Goal: Navigation & Orientation: Find specific page/section

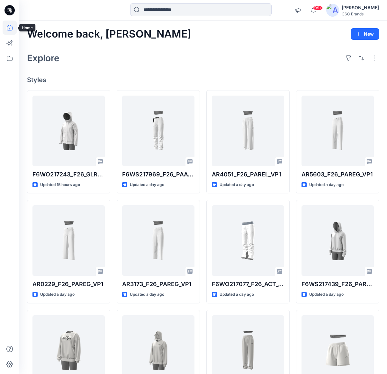
click at [11, 26] on icon at bounding box center [10, 28] width 14 height 14
click at [11, 57] on icon at bounding box center [10, 58] width 14 height 14
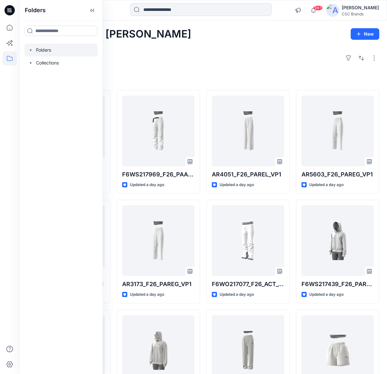
click at [28, 48] on div at bounding box center [60, 50] width 73 height 13
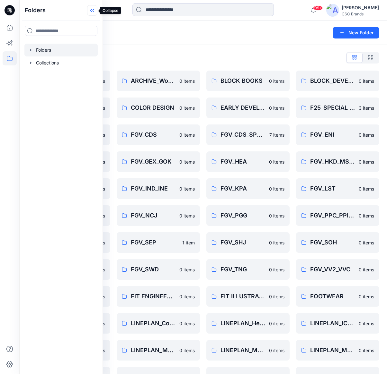
click at [92, 10] on icon at bounding box center [92, 10] width 10 height 11
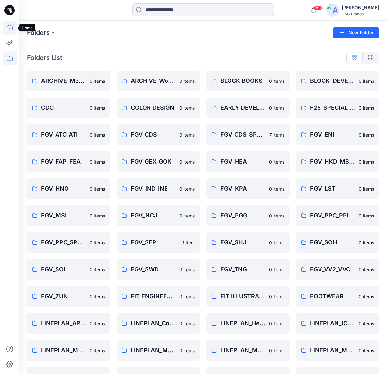
click at [9, 27] on icon at bounding box center [10, 28] width 14 height 14
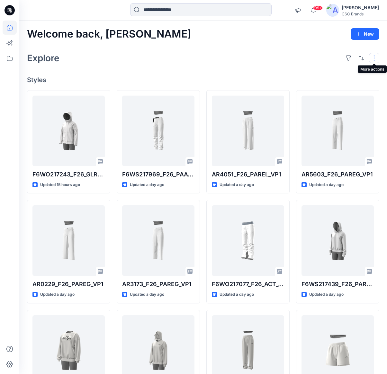
click at [319, 57] on button "button" at bounding box center [374, 58] width 10 height 10
click at [306, 33] on div "Welcome back, [PERSON_NAME] New" at bounding box center [203, 34] width 352 height 12
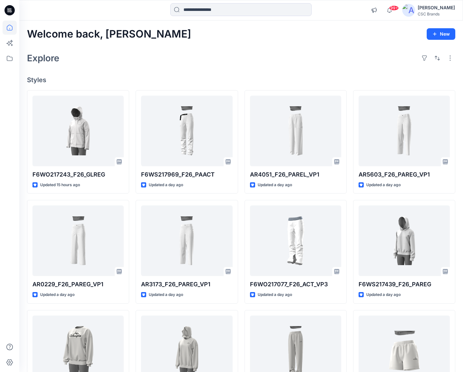
click at [319, 6] on div "[PERSON_NAME]" at bounding box center [435, 8] width 37 height 8
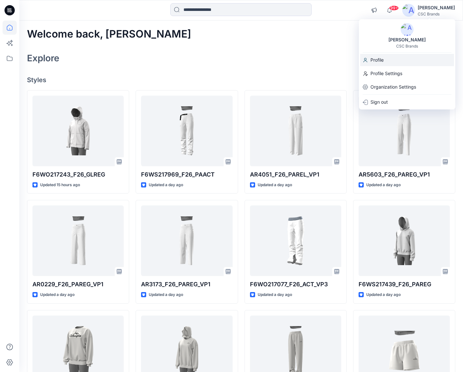
click at [319, 62] on p "Profile" at bounding box center [376, 60] width 13 height 12
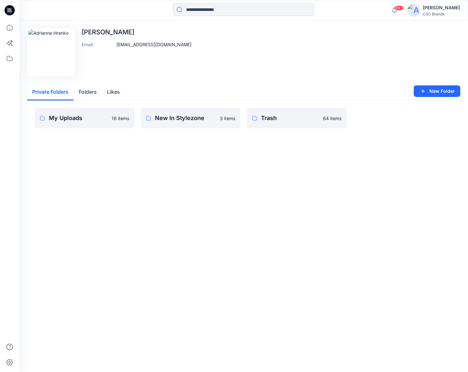
click at [87, 92] on button "Folders" at bounding box center [88, 92] width 28 height 16
click at [58, 92] on button "Private Folders" at bounding box center [50, 92] width 47 height 16
click at [9, 25] on icon at bounding box center [10, 28] width 6 height 6
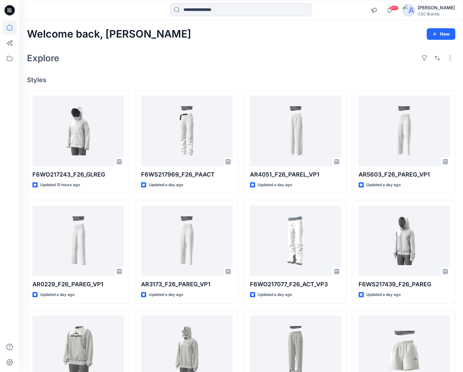
click at [319, 7] on div "[PERSON_NAME]" at bounding box center [435, 8] width 37 height 8
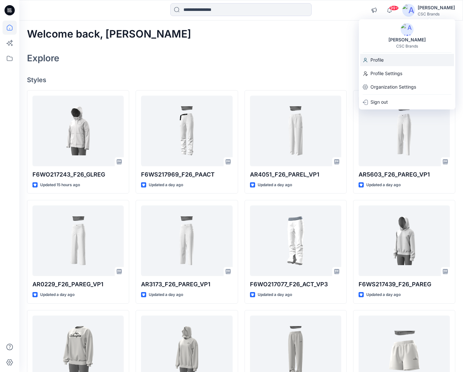
click at [319, 61] on p "Profile" at bounding box center [376, 60] width 13 height 12
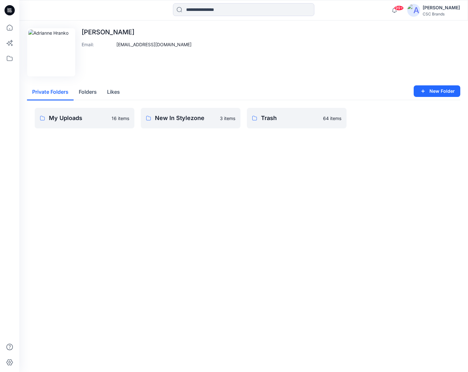
click at [91, 92] on button "Folders" at bounding box center [88, 92] width 28 height 16
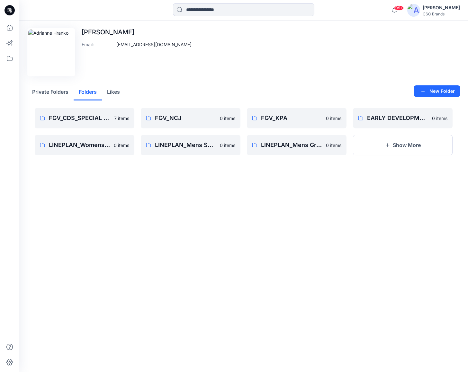
click at [62, 92] on button "Private Folders" at bounding box center [50, 92] width 47 height 16
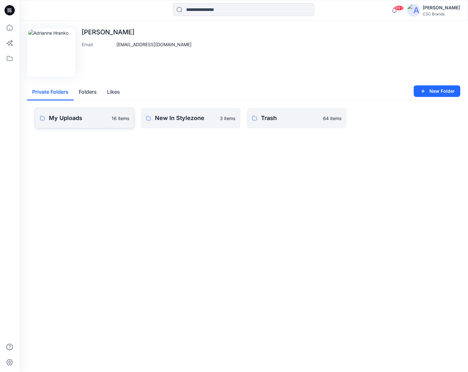
click at [99, 121] on p "My Uploads" at bounding box center [78, 118] width 59 height 9
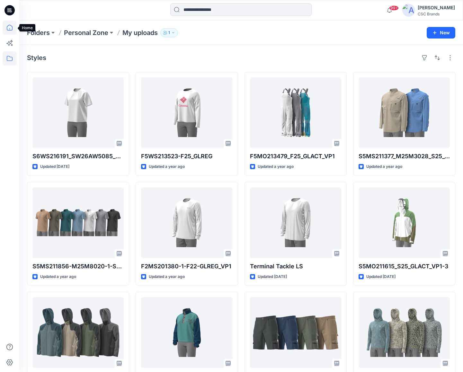
click at [9, 26] on icon at bounding box center [10, 28] width 14 height 14
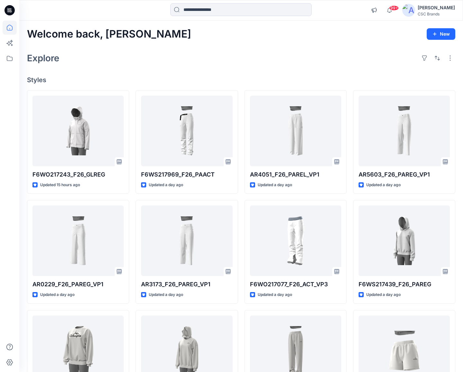
click at [11, 59] on icon at bounding box center [10, 58] width 14 height 14
click at [11, 60] on icon at bounding box center [10, 58] width 14 height 14
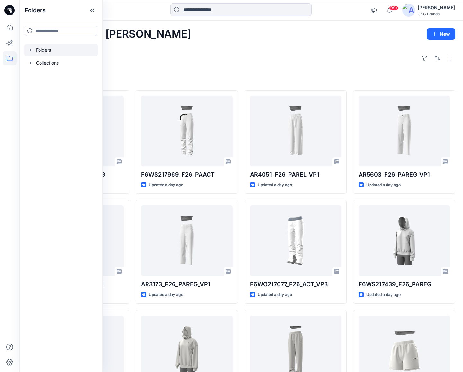
click at [47, 51] on div at bounding box center [60, 50] width 73 height 13
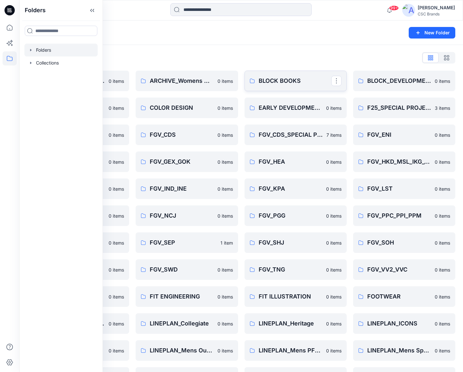
click at [280, 83] on p "BLOCK BOOKS" at bounding box center [294, 80] width 73 height 9
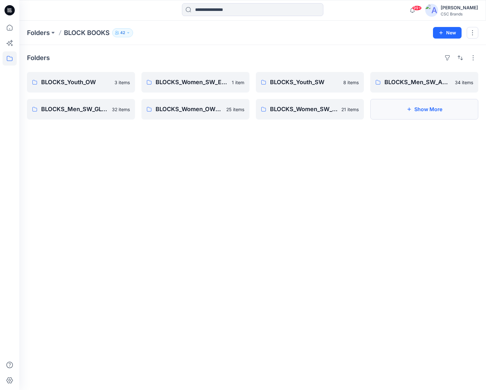
click at [319, 115] on button "Show More" at bounding box center [424, 109] width 108 height 21
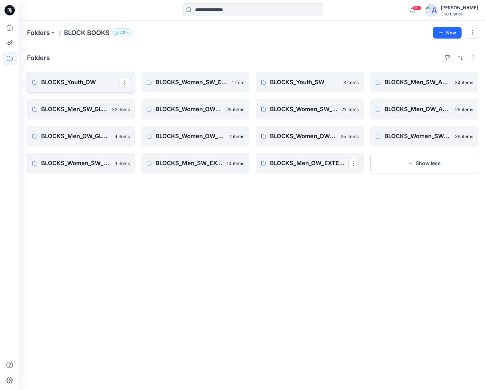
click at [66, 82] on p "BLOCKS_Youth_OW" at bounding box center [80, 82] width 78 height 9
